Goal: Find specific page/section: Find specific page/section

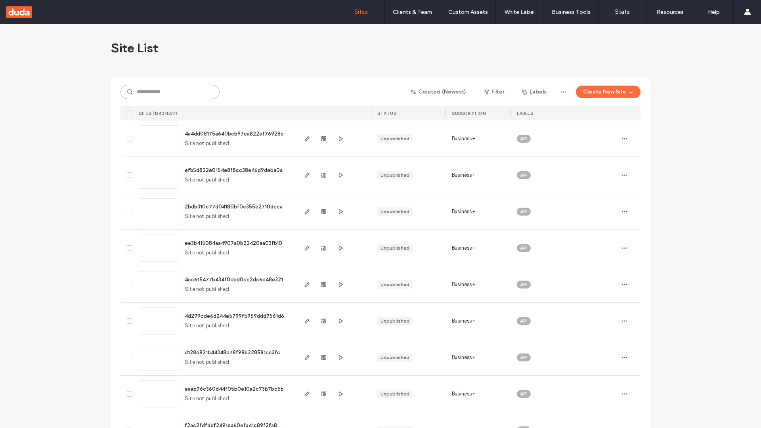
click at [170, 92] on input at bounding box center [169, 92] width 99 height 14
type input "**********"
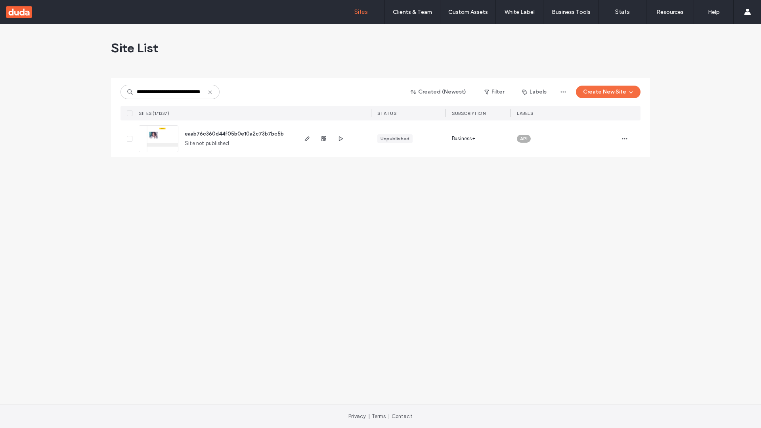
click at [235, 134] on span "eaab76c360d44f05b0e10a2c73b7bc5b" at bounding box center [234, 134] width 99 height 6
